Goal: Information Seeking & Learning: Learn about a topic

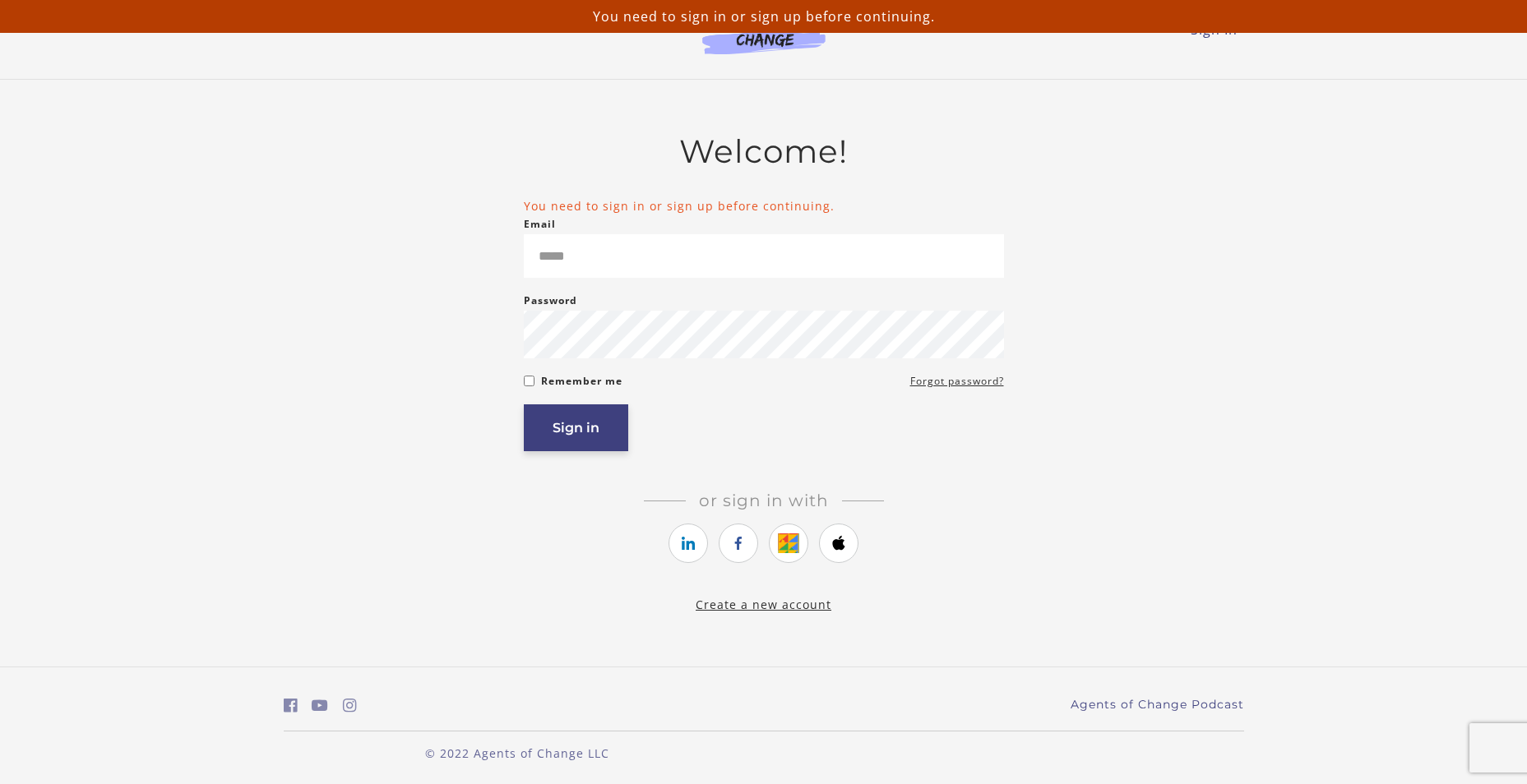
type input "**********"
click at [542, 437] on button "Sign in" at bounding box center [576, 428] width 104 height 47
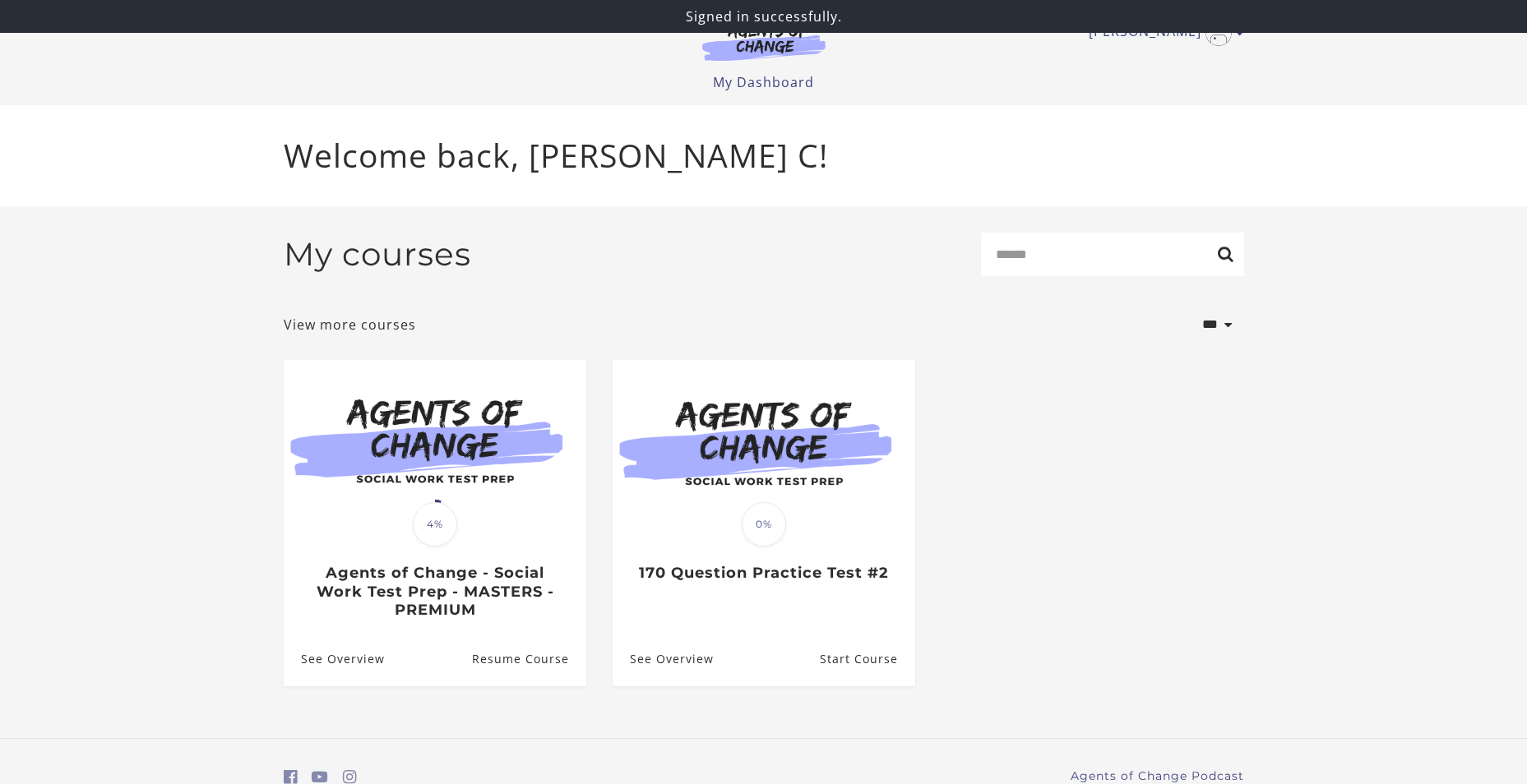
click at [542, 437] on img at bounding box center [435, 441] width 302 height 163
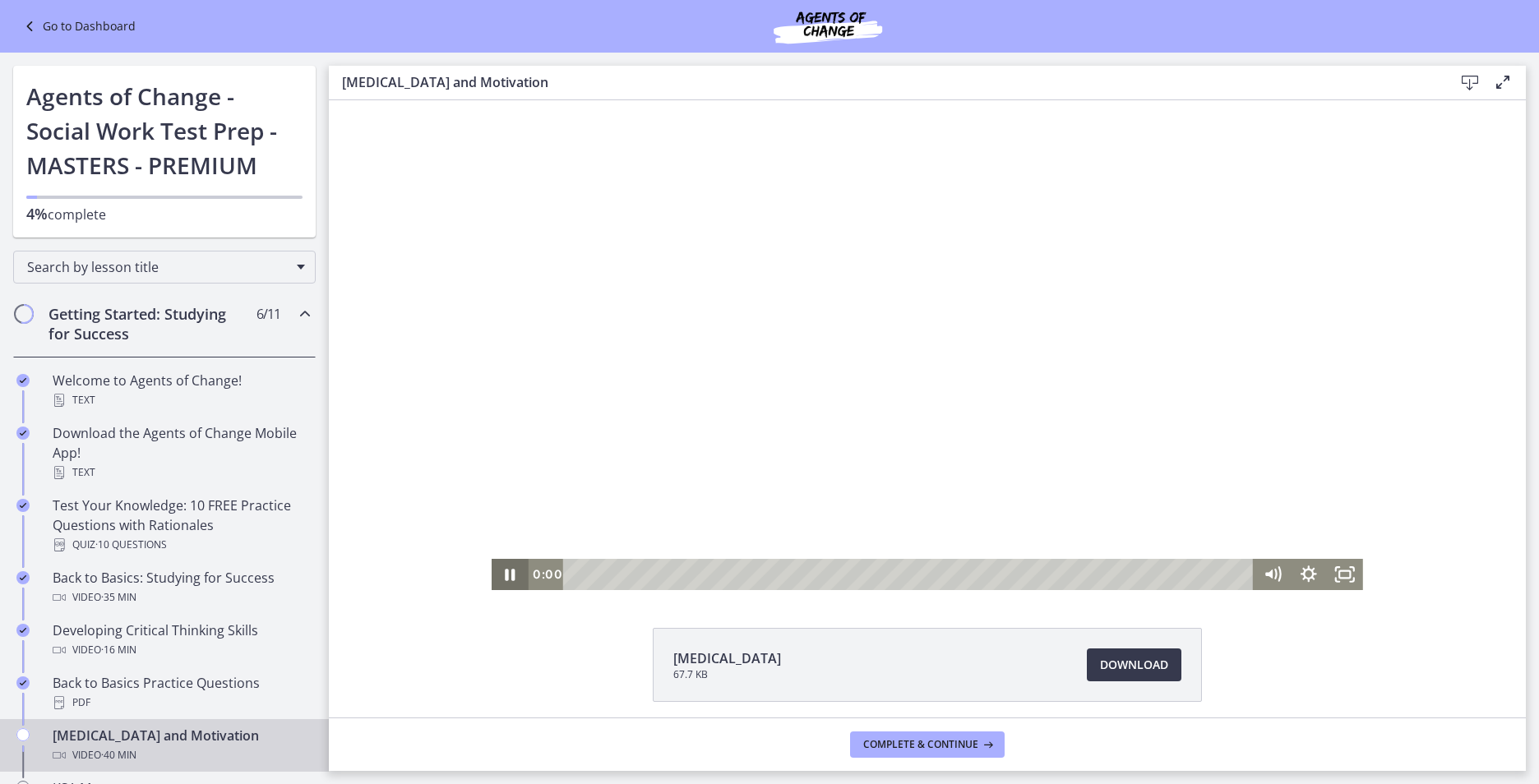
drag, startPoint x: 685, startPoint y: 578, endPoint x: 510, endPoint y: 567, distance: 175.3
click at [512, 568] on div "0:00 0:00" at bounding box center [927, 574] width 872 height 31
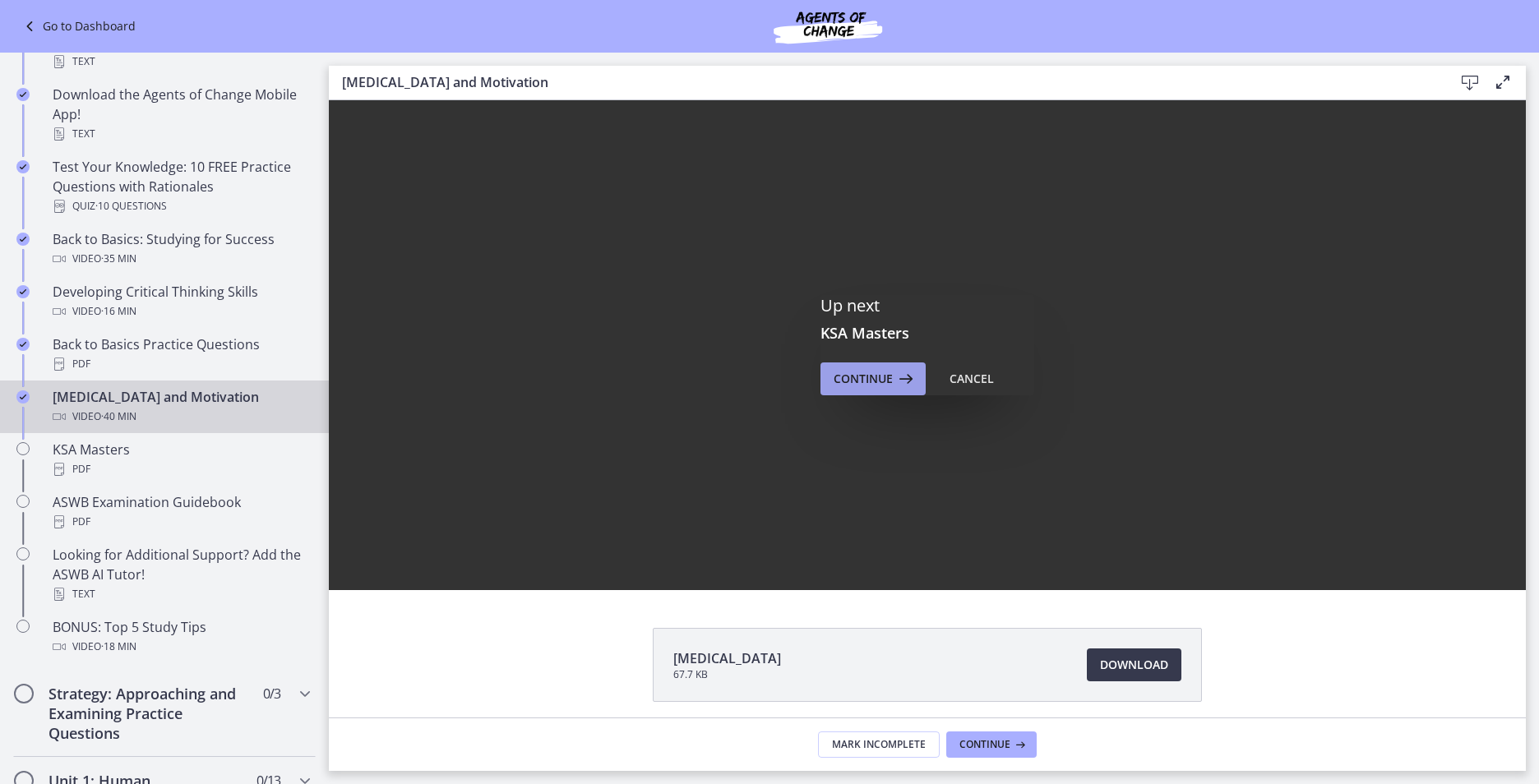
click at [853, 382] on span "Continue" at bounding box center [863, 378] width 59 height 20
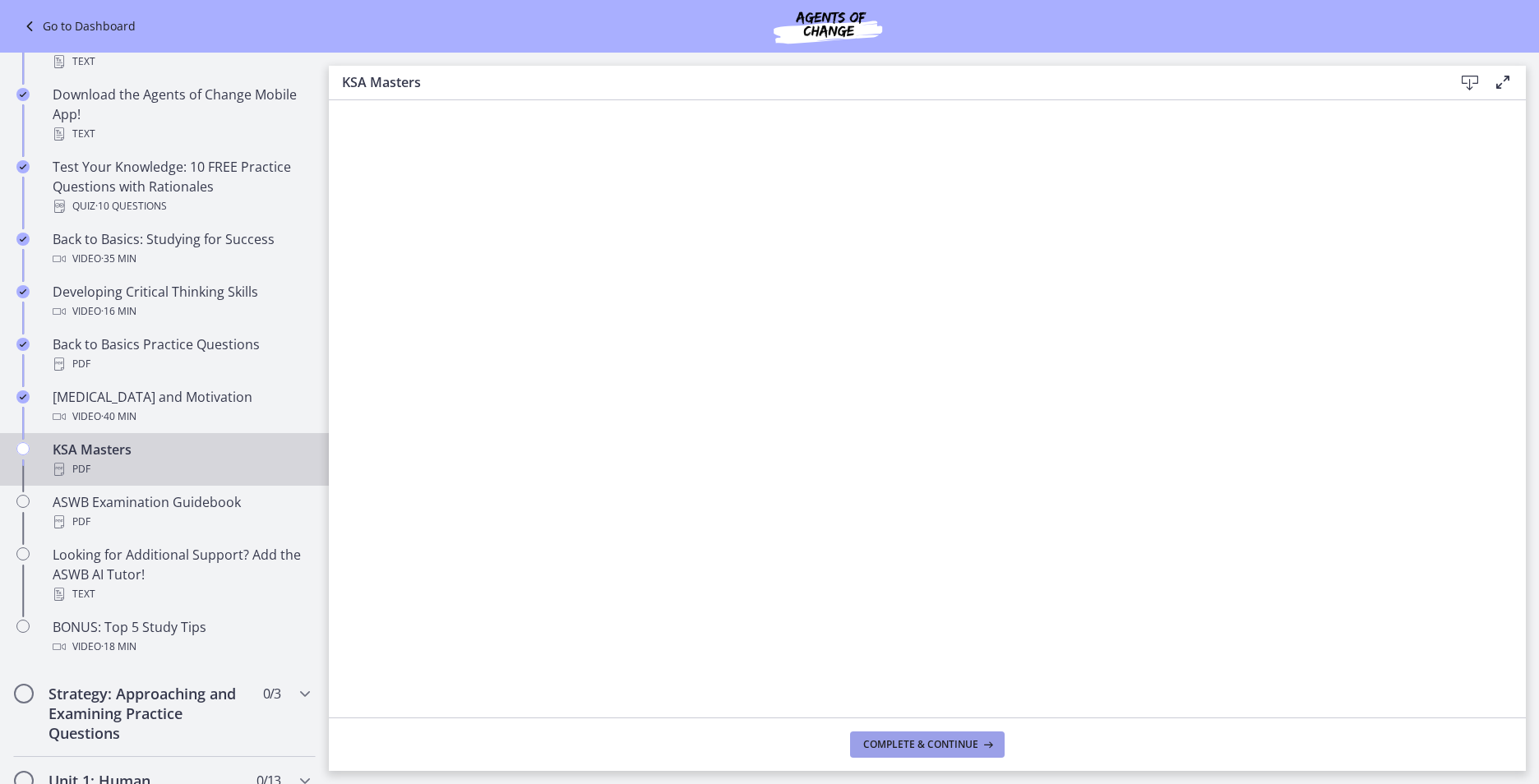
click at [883, 740] on span "Complete & continue" at bounding box center [921, 744] width 115 height 13
